Goal: Task Accomplishment & Management: Use online tool/utility

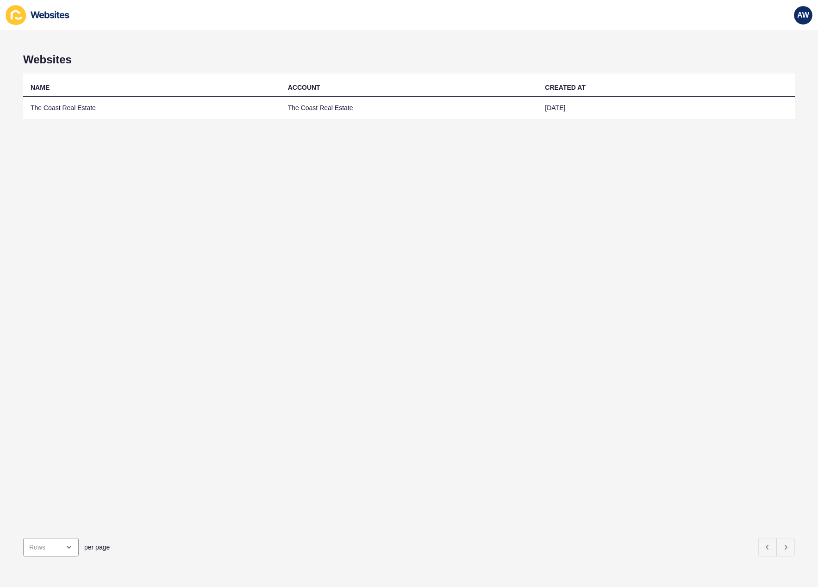
click at [219, 122] on div "NAME ACCOUNT CREATED AT The Coast Real Estate The Coast Real Estate [DATE]" at bounding box center [408, 302] width 771 height 457
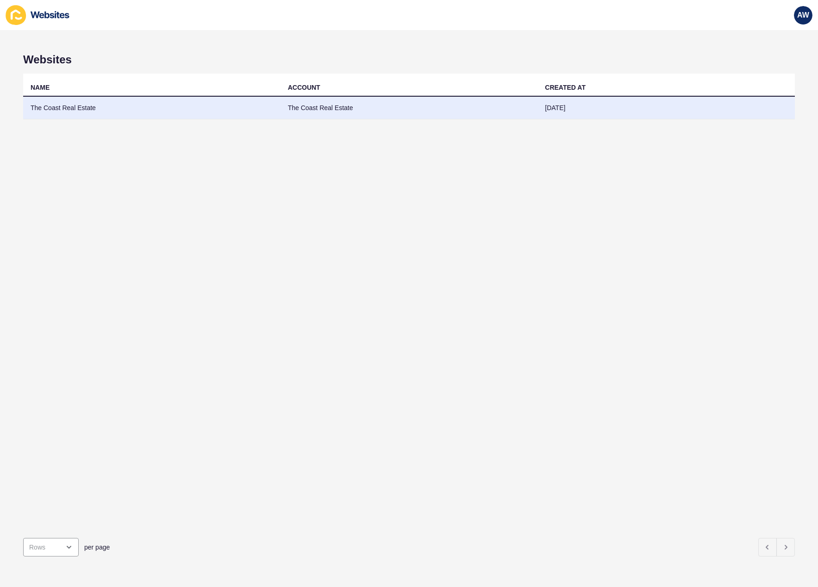
click at [222, 112] on td "The Coast Real Estate" at bounding box center [151, 108] width 257 height 23
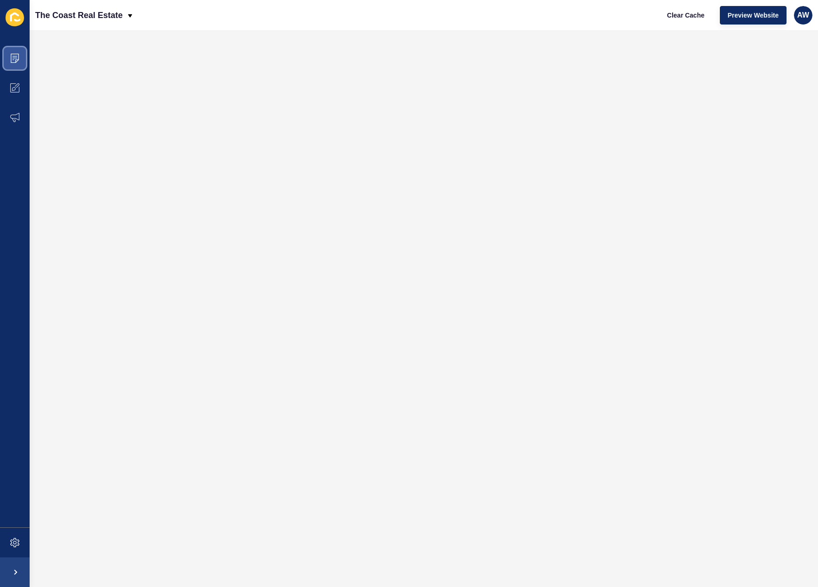
click at [18, 58] on icon at bounding box center [14, 58] width 9 height 9
click at [8, 57] on span at bounding box center [15, 58] width 30 height 30
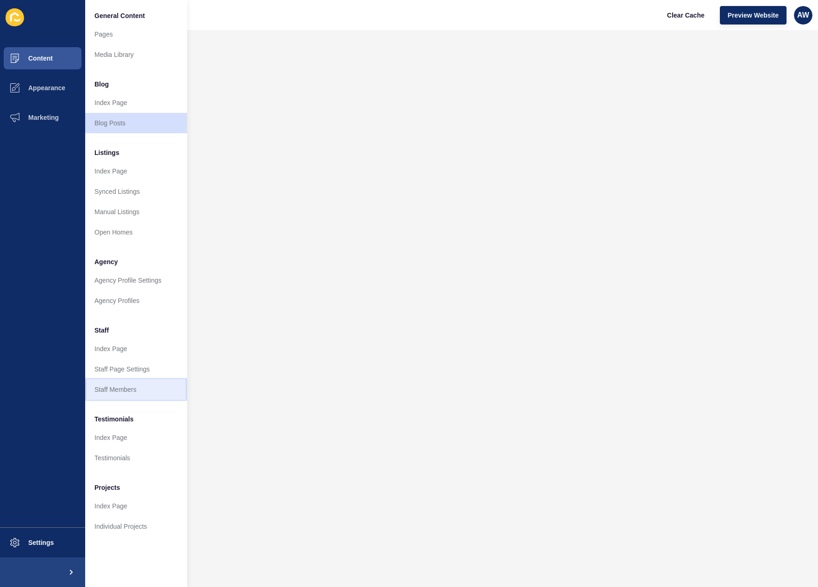
click at [120, 389] on link "Staff Members" at bounding box center [136, 389] width 102 height 20
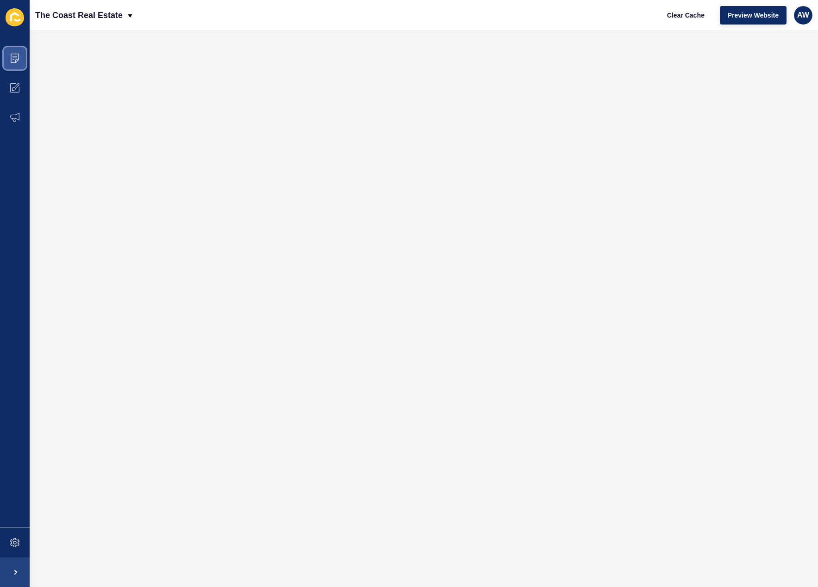
click at [12, 58] on icon at bounding box center [14, 58] width 9 height 9
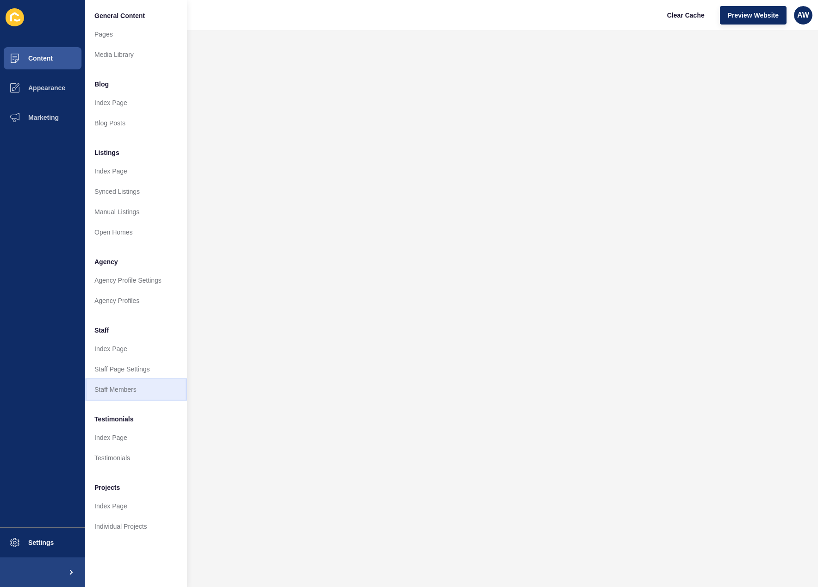
click at [109, 390] on link "Staff Members" at bounding box center [136, 389] width 102 height 20
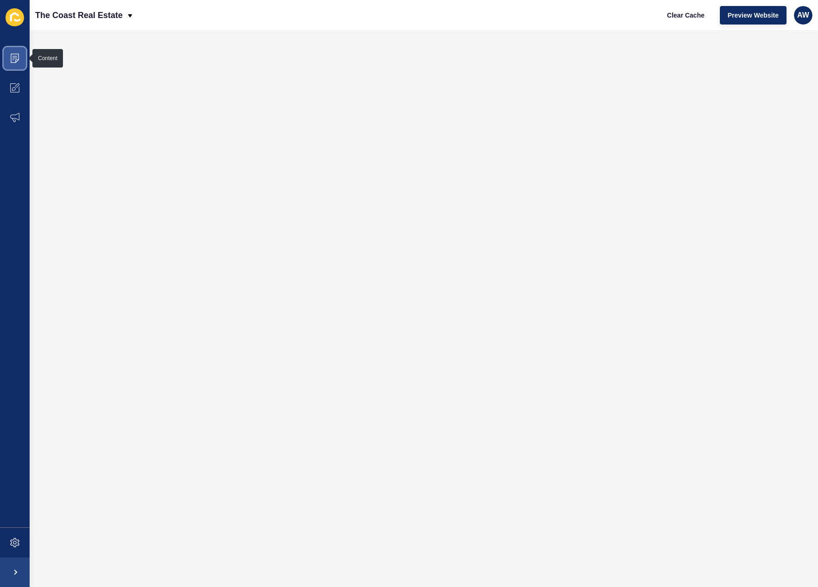
click at [17, 59] on icon at bounding box center [14, 58] width 9 height 9
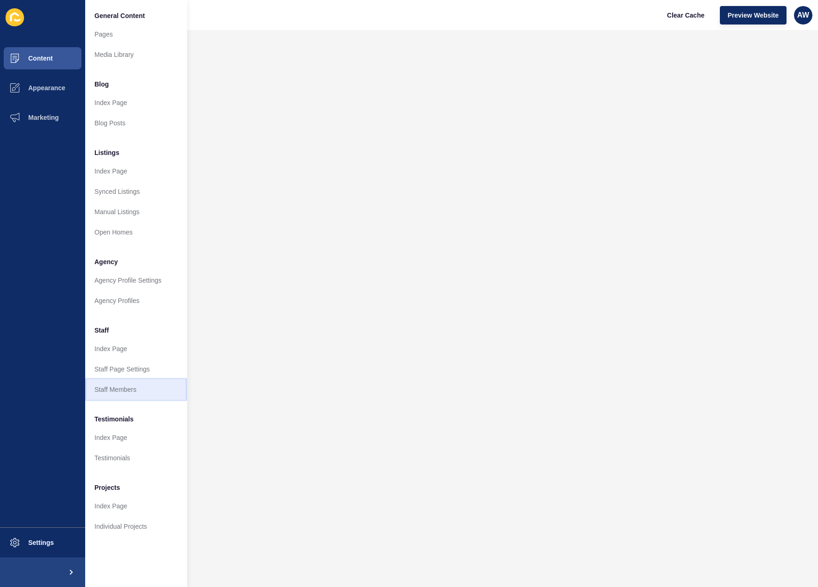
click at [127, 391] on link "Staff Members" at bounding box center [136, 389] width 102 height 20
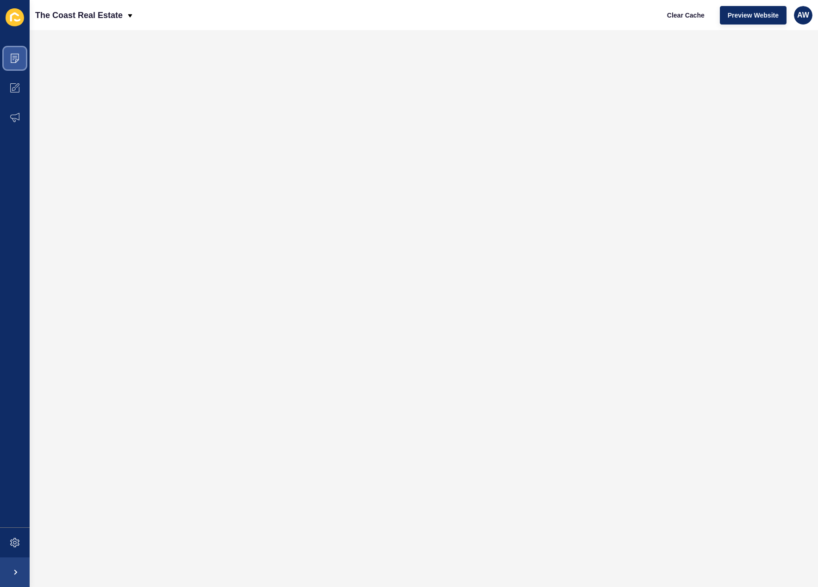
click at [21, 59] on span at bounding box center [15, 58] width 30 height 30
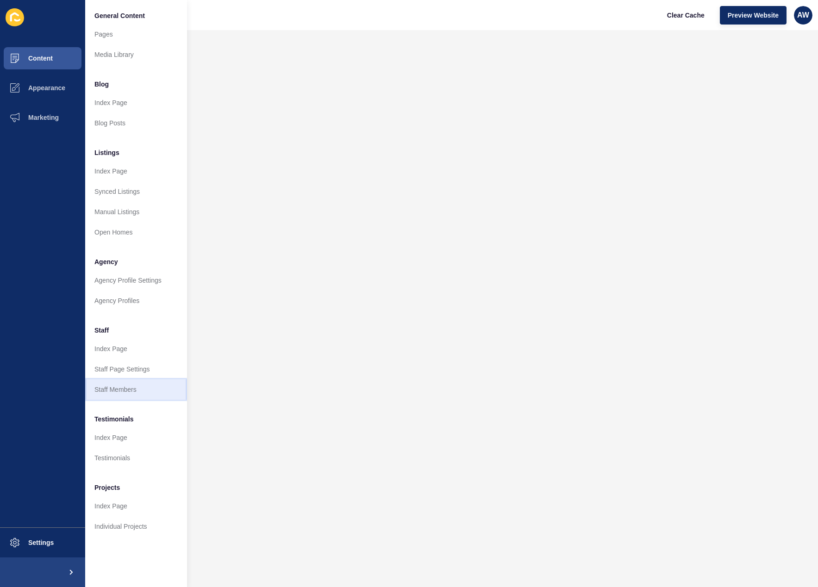
click at [138, 392] on link "Staff Members" at bounding box center [136, 389] width 102 height 20
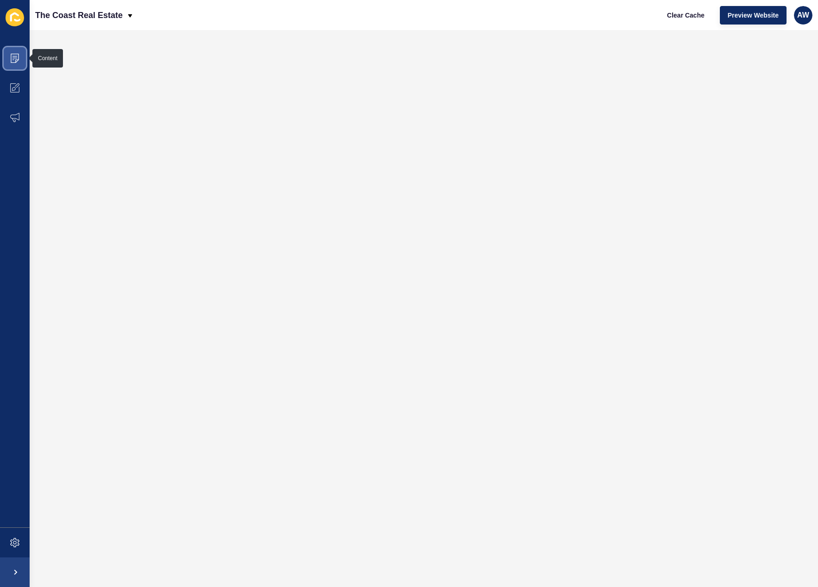
click at [14, 59] on icon at bounding box center [14, 58] width 9 height 9
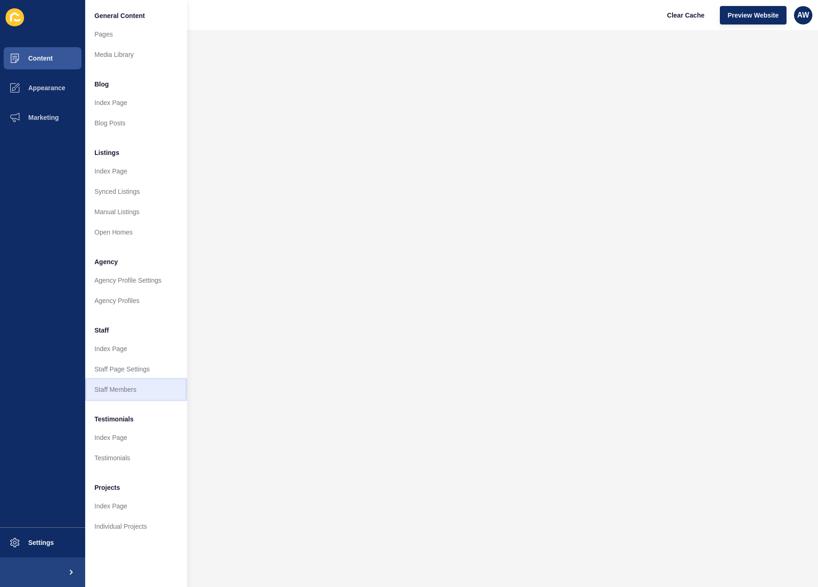
click at [127, 390] on link "Staff Members" at bounding box center [136, 389] width 102 height 20
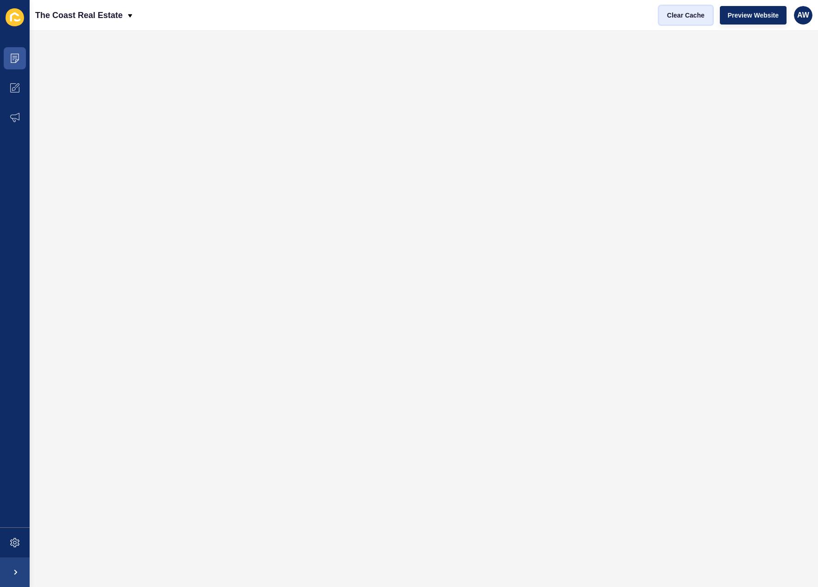
click at [684, 15] on span "Clear Cache" at bounding box center [685, 15] width 37 height 9
click at [18, 53] on span at bounding box center [15, 58] width 30 height 30
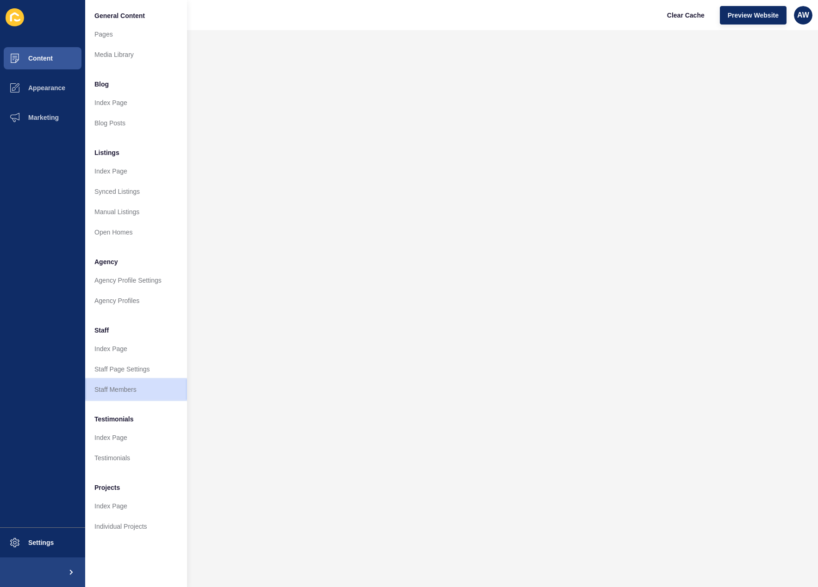
click at [127, 390] on link "Staff Members" at bounding box center [136, 389] width 102 height 20
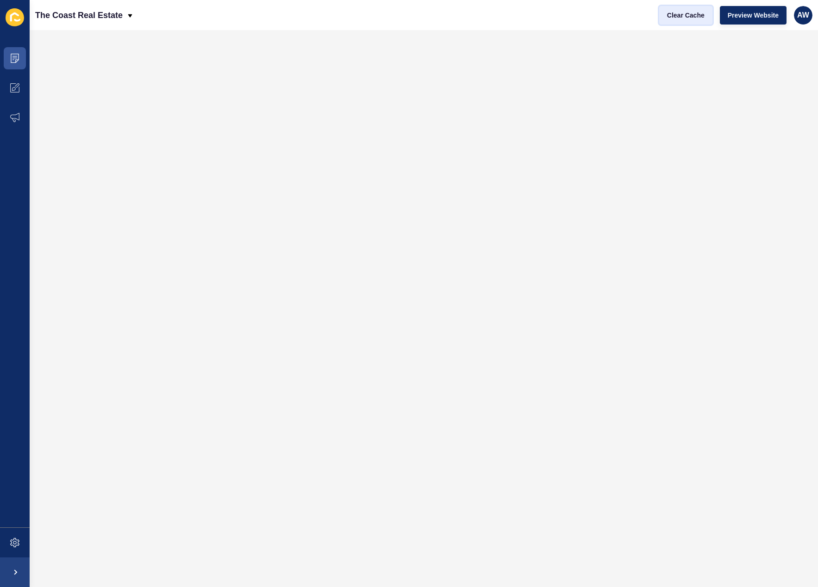
click at [677, 17] on span "Clear Cache" at bounding box center [685, 15] width 37 height 9
